Goal: Use online tool/utility: Utilize a website feature to perform a specific function

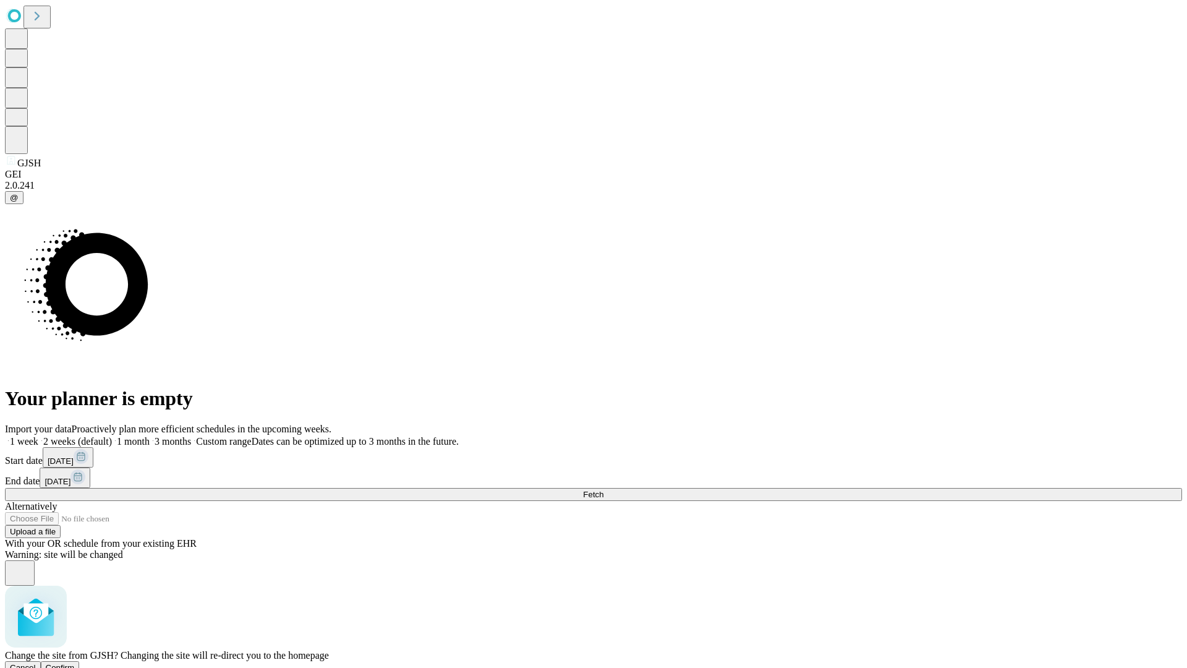
click at [75, 663] on span "Confirm" at bounding box center [60, 667] width 29 height 9
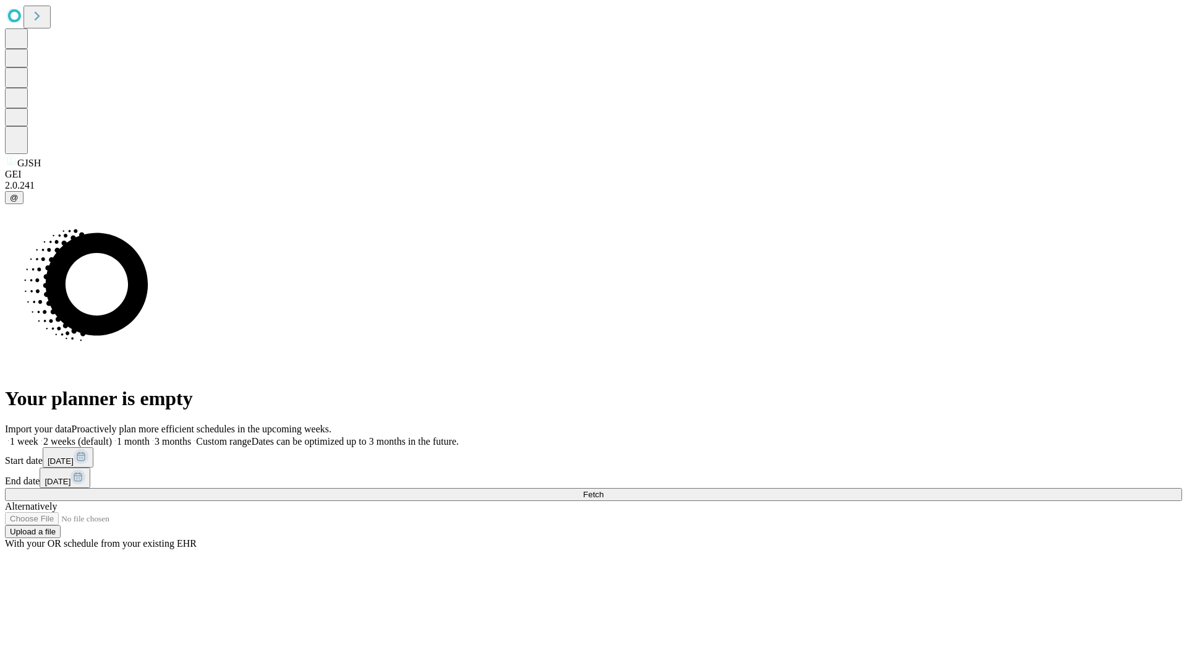
click at [112, 436] on label "2 weeks (default)" at bounding box center [75, 441] width 74 height 11
click at [603, 490] on span "Fetch" at bounding box center [593, 494] width 20 height 9
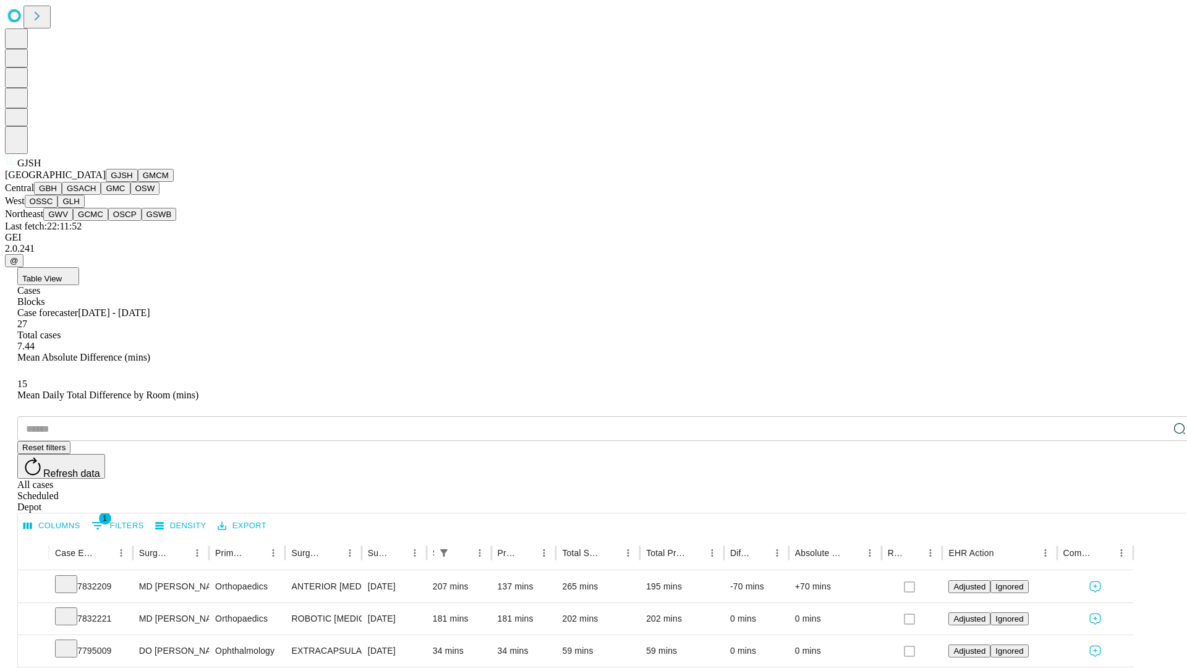
click at [138, 182] on button "GMCM" at bounding box center [156, 175] width 36 height 13
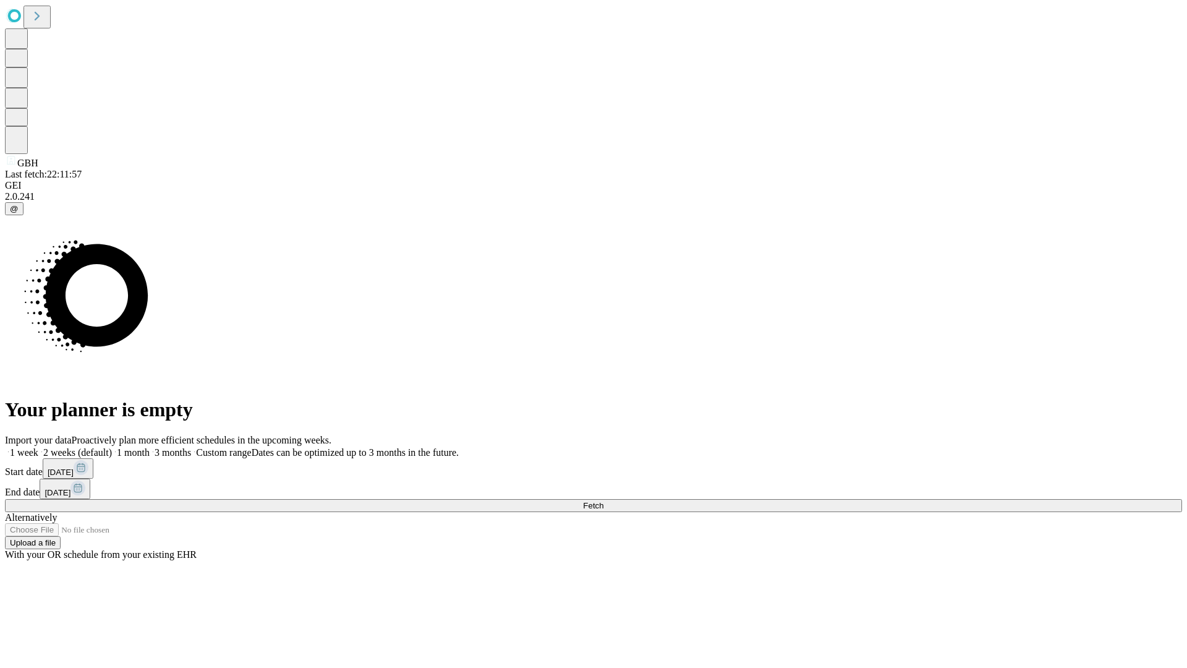
click at [112, 447] on label "2 weeks (default)" at bounding box center [75, 452] width 74 height 11
click at [603, 501] on span "Fetch" at bounding box center [593, 505] width 20 height 9
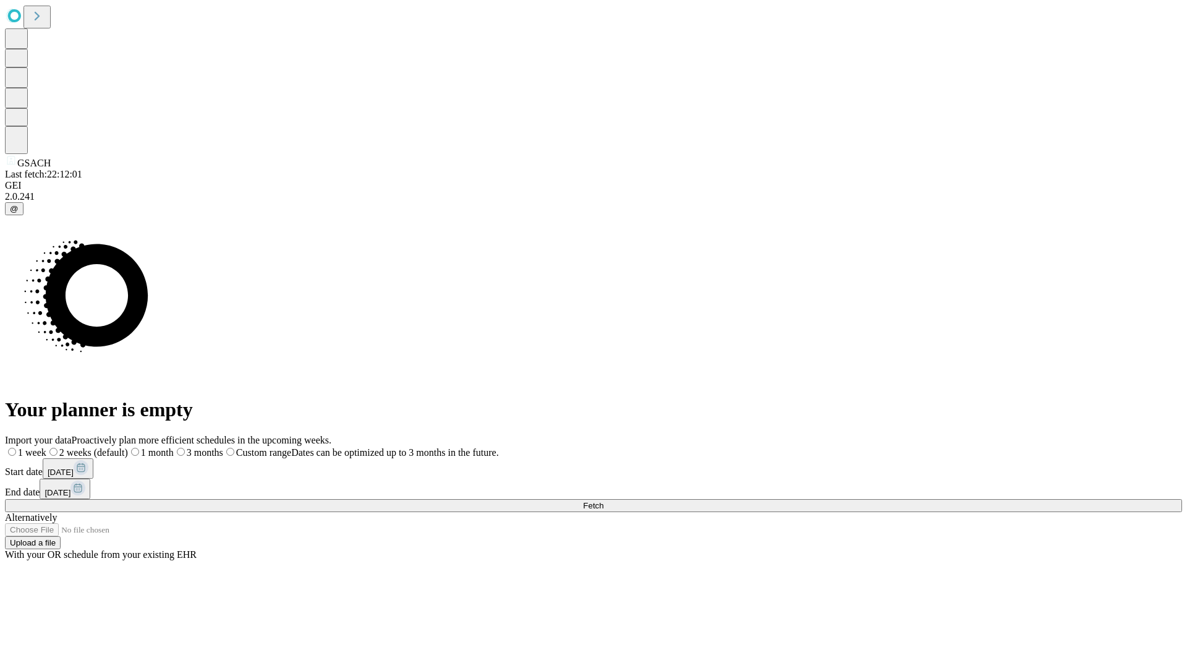
click at [128, 447] on label "2 weeks (default)" at bounding box center [87, 452] width 82 height 11
click at [603, 501] on span "Fetch" at bounding box center [593, 505] width 20 height 9
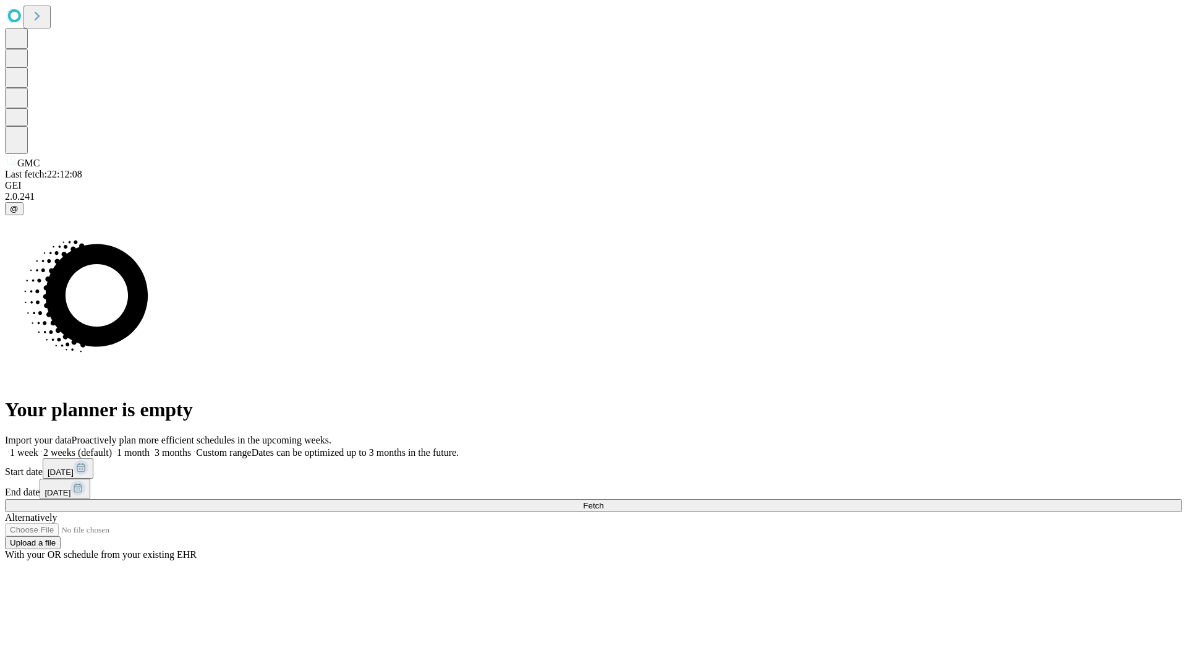
click at [112, 447] on label "2 weeks (default)" at bounding box center [75, 452] width 74 height 11
click at [603, 501] on span "Fetch" at bounding box center [593, 505] width 20 height 9
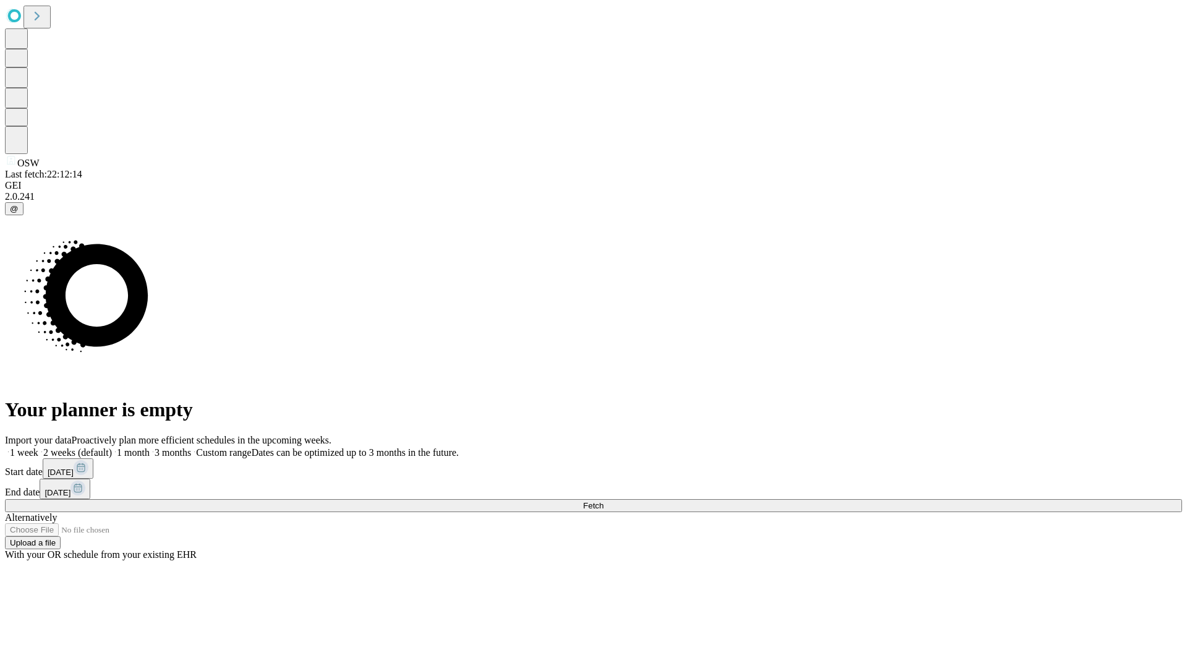
click at [603, 501] on span "Fetch" at bounding box center [593, 505] width 20 height 9
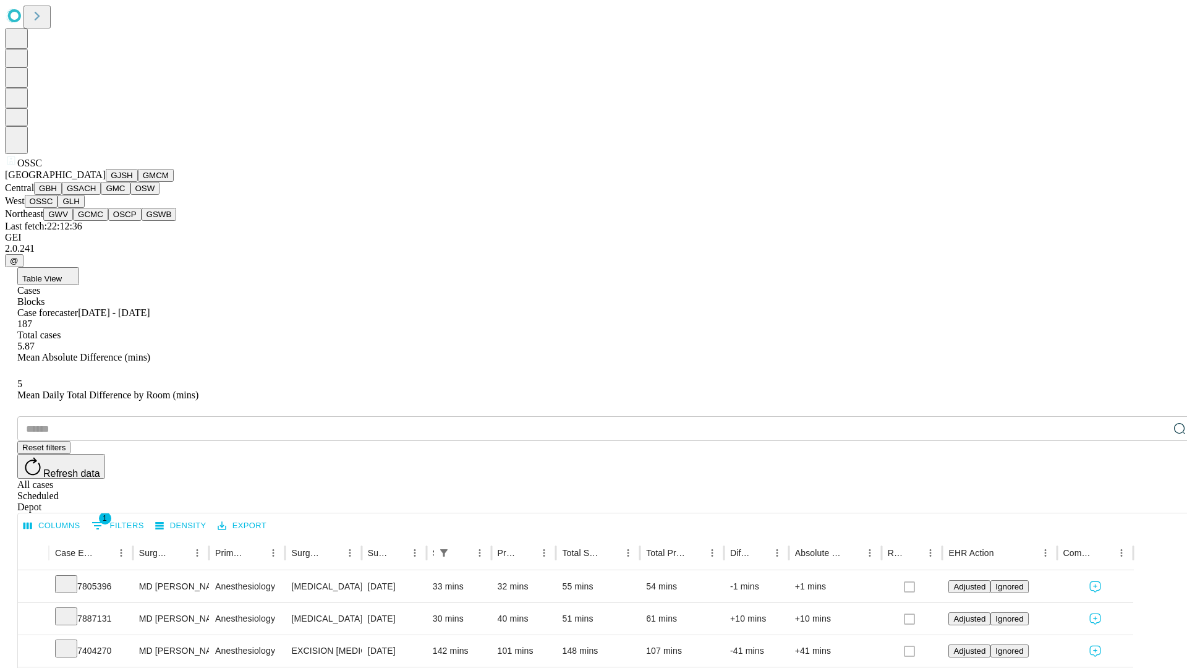
click at [84, 208] on button "GLH" at bounding box center [70, 201] width 27 height 13
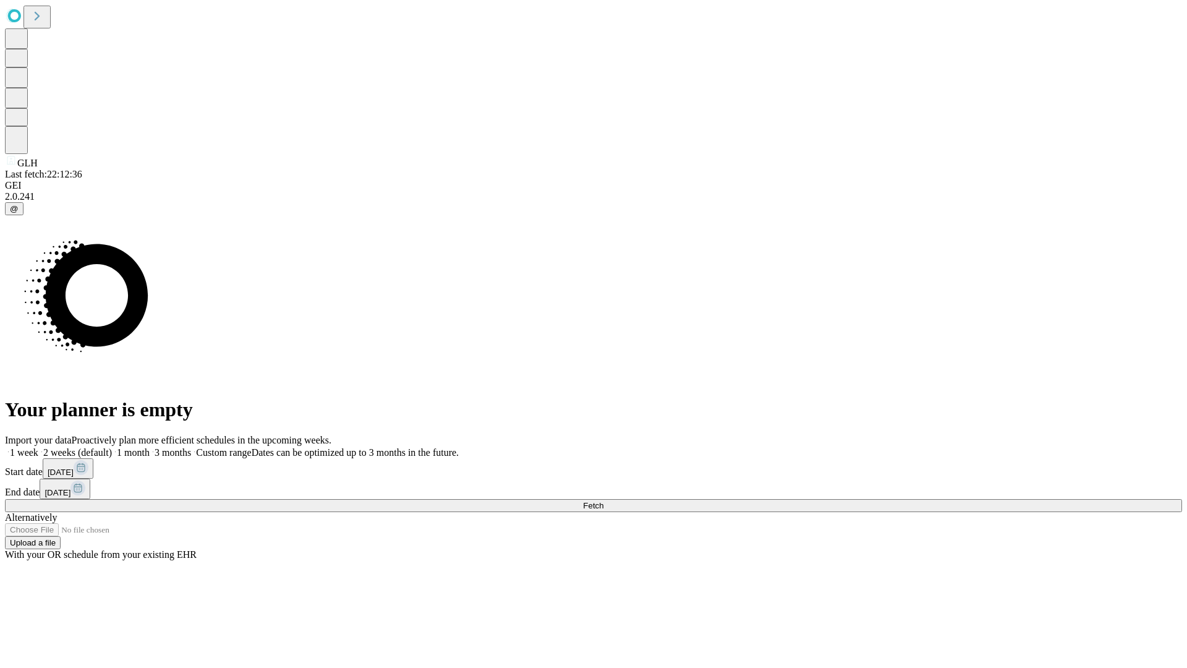
click at [112, 447] on label "2 weeks (default)" at bounding box center [75, 452] width 74 height 11
click at [603, 501] on span "Fetch" at bounding box center [593, 505] width 20 height 9
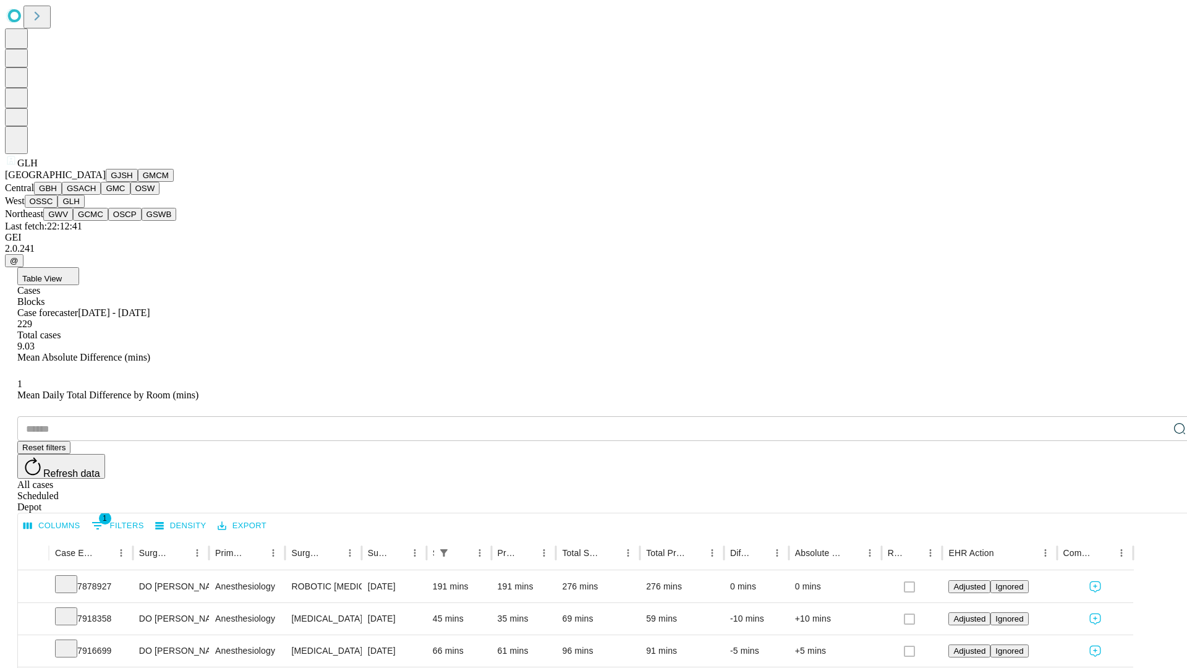
click at [73, 221] on button "GWV" at bounding box center [58, 214] width 30 height 13
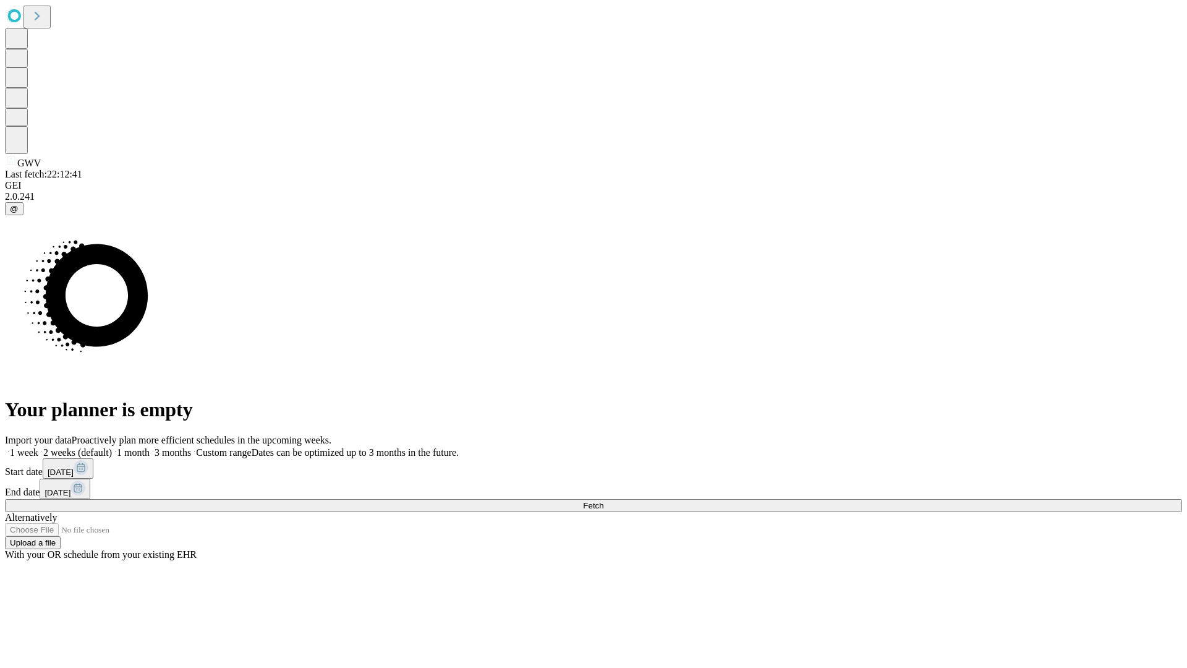
click at [112, 447] on label "2 weeks (default)" at bounding box center [75, 452] width 74 height 11
click at [603, 501] on span "Fetch" at bounding box center [593, 505] width 20 height 9
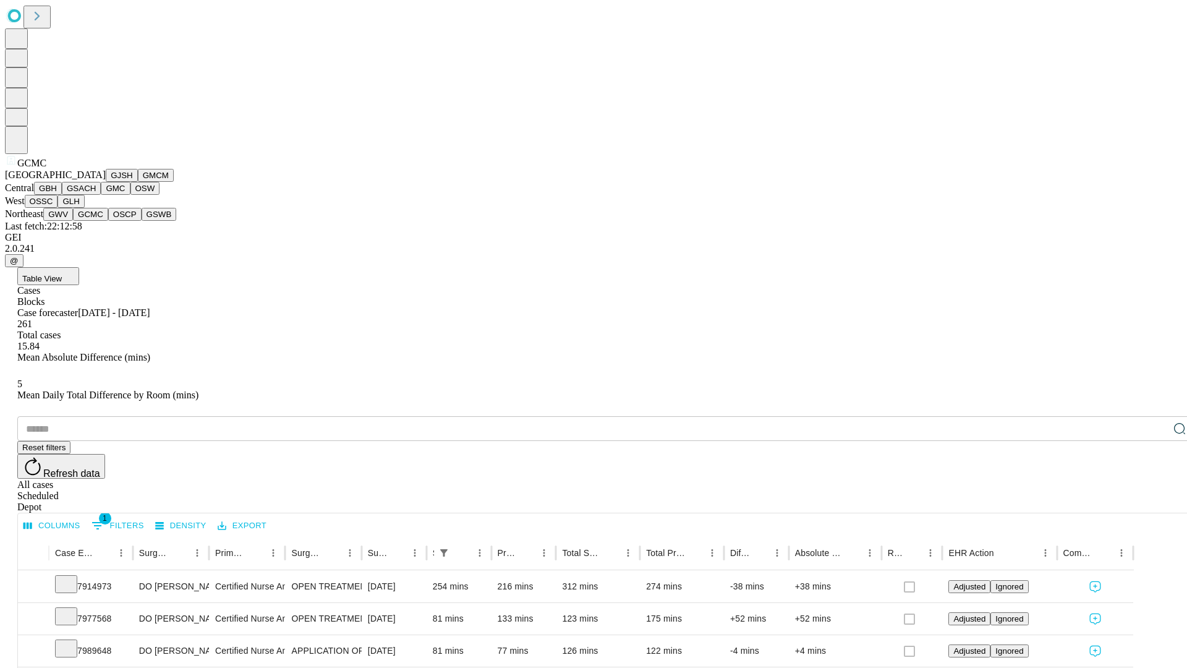
click at [108, 221] on button "OSCP" at bounding box center [124, 214] width 33 height 13
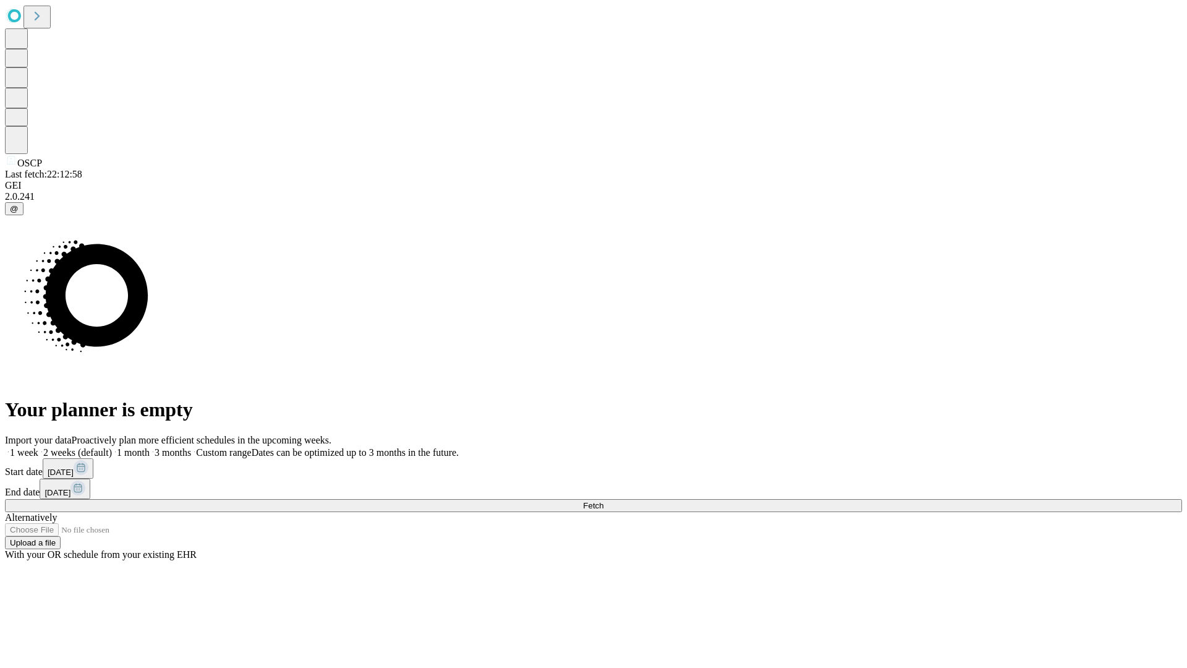
click at [112, 447] on label "2 weeks (default)" at bounding box center [75, 452] width 74 height 11
click at [603, 501] on span "Fetch" at bounding box center [593, 505] width 20 height 9
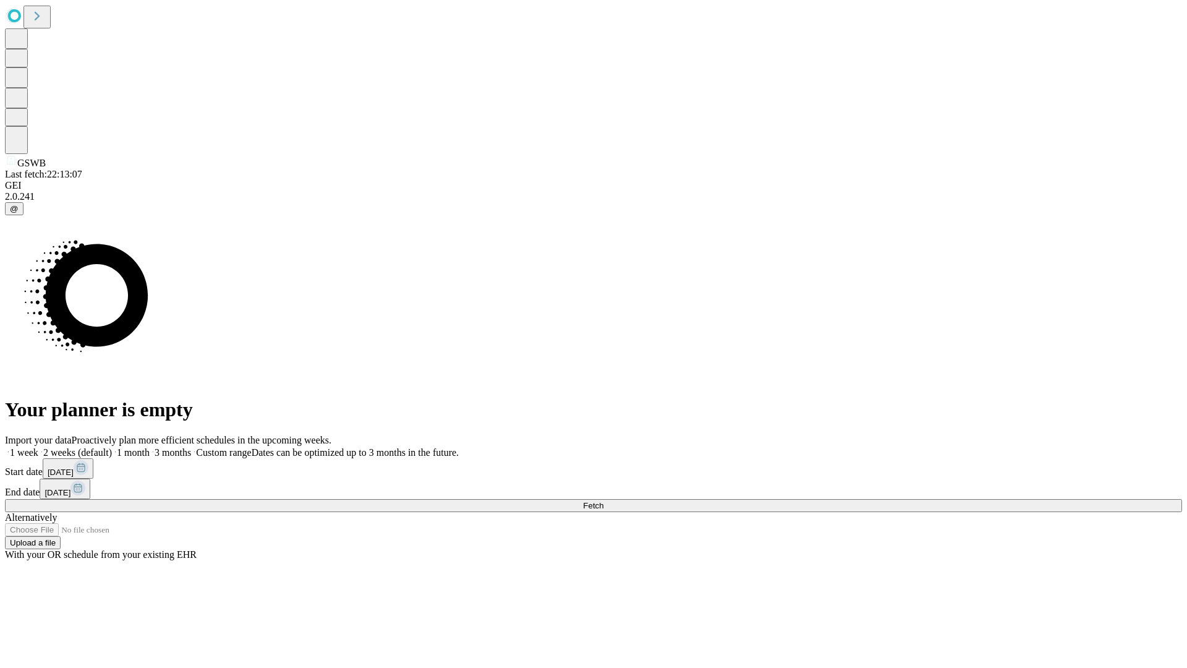
click at [112, 447] on label "2 weeks (default)" at bounding box center [75, 452] width 74 height 11
click at [603, 501] on span "Fetch" at bounding box center [593, 505] width 20 height 9
